Goal: Task Accomplishment & Management: Complete application form

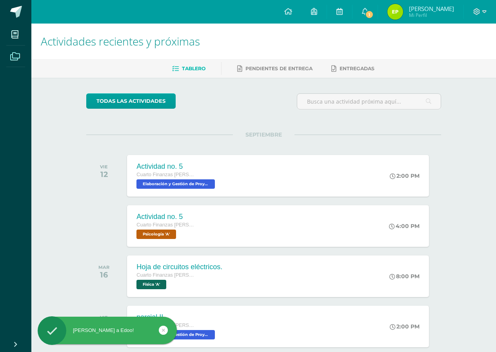
click at [16, 48] on span at bounding box center [15, 56] width 18 height 18
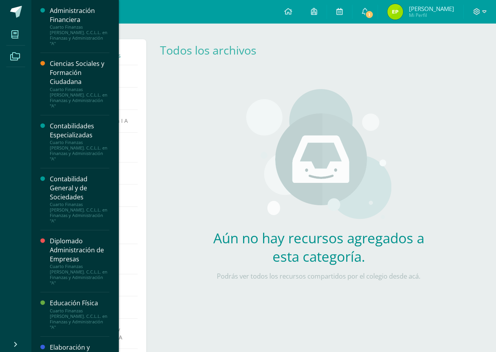
click at [17, 43] on link "Mis cursos" at bounding box center [15, 35] width 19 height 22
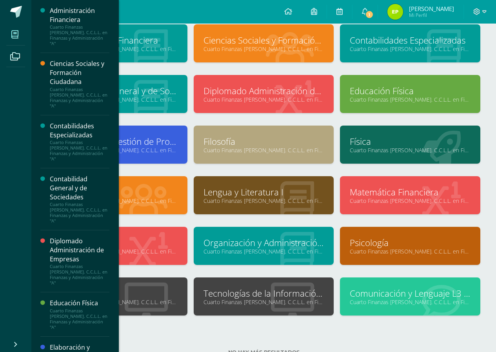
scroll to position [65, 0]
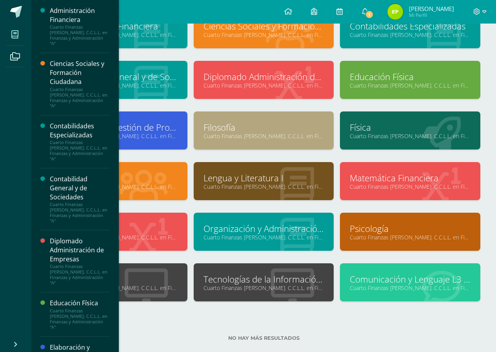
click at [252, 296] on div at bounding box center [293, 283] width 82 height 53
click at [253, 288] on link "Cuarto Finanzas Bach. C.C.L.L. en Finanzas y Administración "A"" at bounding box center [264, 287] width 121 height 7
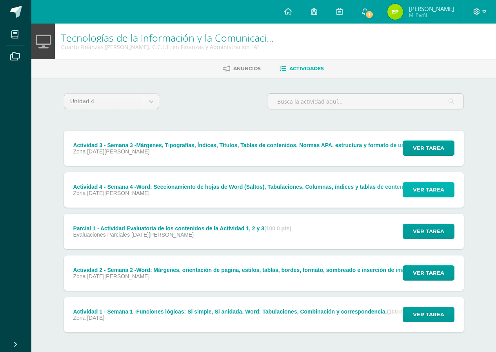
click at [416, 189] on span "Ver tarea" at bounding box center [428, 189] width 31 height 15
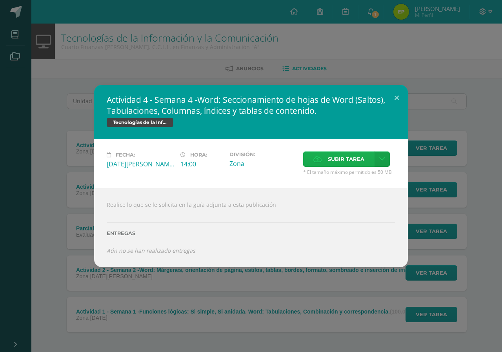
click at [326, 159] on label "Subir tarea" at bounding box center [338, 158] width 71 height 15
click at [0, 0] on input "Subir tarea" at bounding box center [0, 0] width 0 height 0
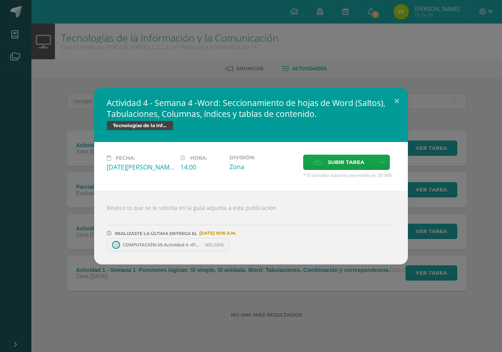
click at [222, 248] on link "COMPUTACIÓN-S5-Actividad 4 -4TO DISEÑO Y FINANZAS- tabulaciones - IV Unidad, [D…" at bounding box center [168, 244] width 123 height 13
click at [232, 246] on icon at bounding box center [231, 244] width 4 height 5
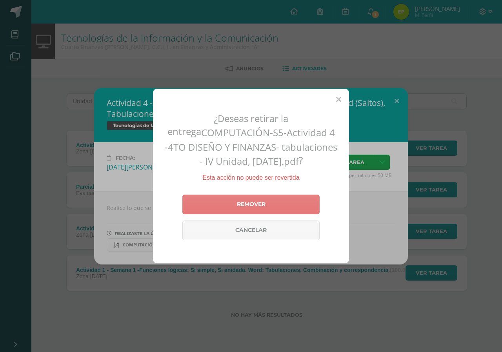
click at [272, 208] on link "Remover" at bounding box center [250, 205] width 137 height 20
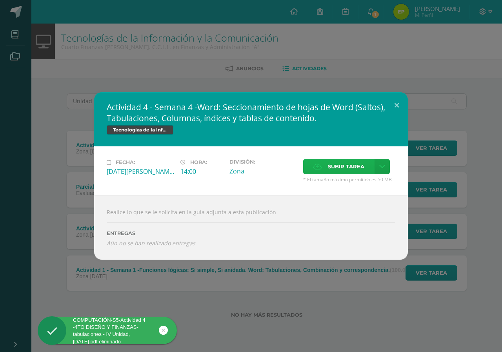
click at [346, 165] on span "Subir tarea" at bounding box center [346, 166] width 36 height 15
click at [0, 0] on input "Subir tarea" at bounding box center [0, 0] width 0 height 0
